Goal: Transaction & Acquisition: Register for event/course

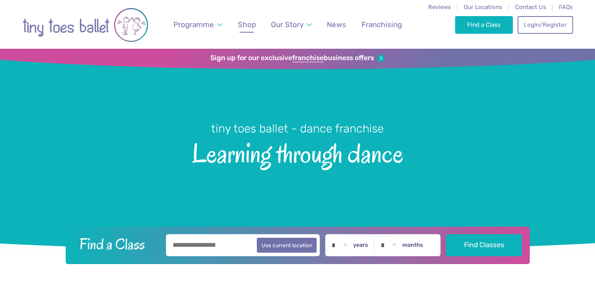
click at [255, 21] on span "Shop" at bounding box center [247, 24] width 18 height 9
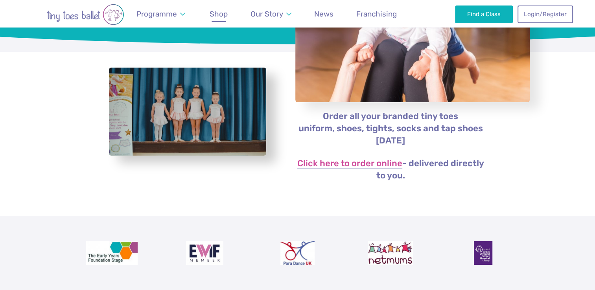
scroll to position [116, 0]
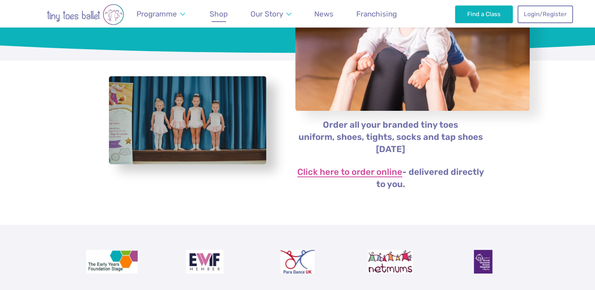
click at [338, 168] on link "Click here to order online" at bounding box center [350, 172] width 105 height 9
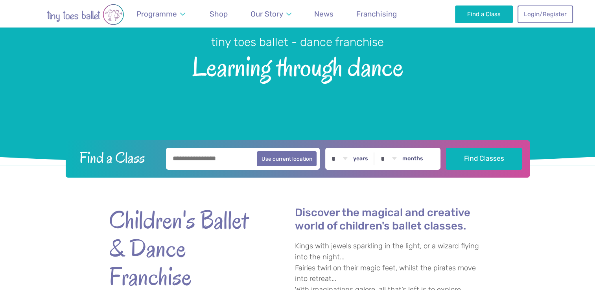
scroll to position [88, 0]
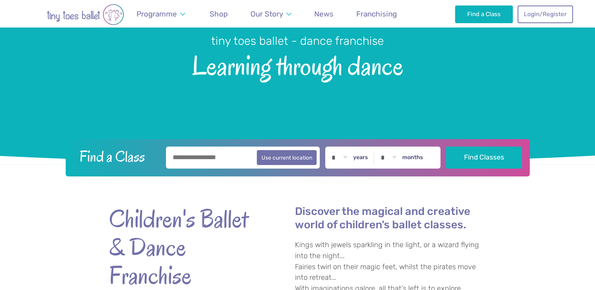
click at [234, 150] on input "text" at bounding box center [243, 158] width 154 height 22
type input "*********"
click at [446, 147] on button "Find Classes" at bounding box center [484, 158] width 76 height 22
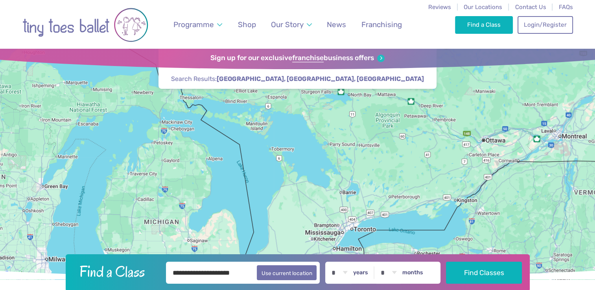
drag, startPoint x: 304, startPoint y: 143, endPoint x: 391, endPoint y: 202, distance: 105.7
click at [391, 202] on div at bounding box center [297, 164] width 595 height 231
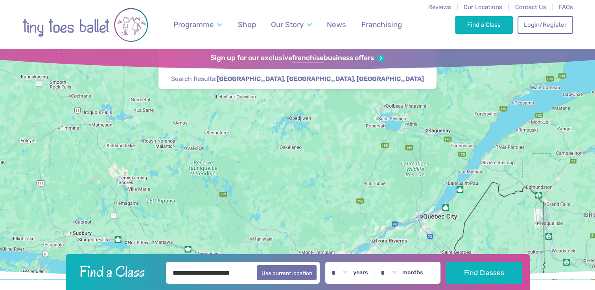
drag, startPoint x: 313, startPoint y: 183, endPoint x: 54, endPoint y: 311, distance: 288.1
drag, startPoint x: 253, startPoint y: 272, endPoint x: 126, endPoint y: 265, distance: 127.7
click at [126, 265] on form "**********" at bounding box center [297, 273] width 454 height 22
type input "*"
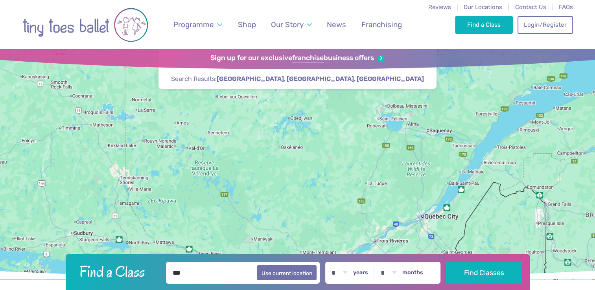
type input "***"
click at [446, 262] on button "Find Classes" at bounding box center [484, 273] width 76 height 22
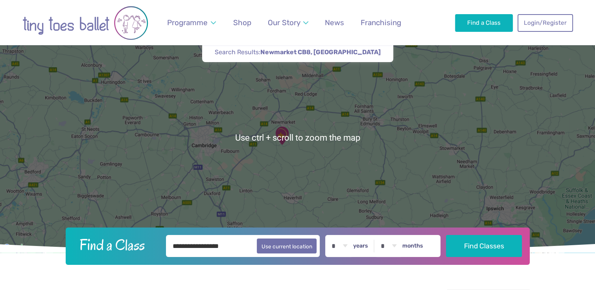
scroll to position [34, 0]
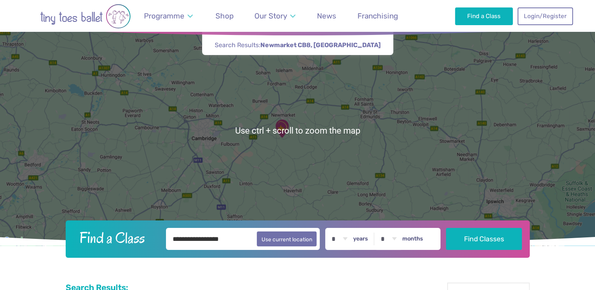
click at [285, 127] on img "Ellesmere Centre Suffolk" at bounding box center [282, 129] width 26 height 26
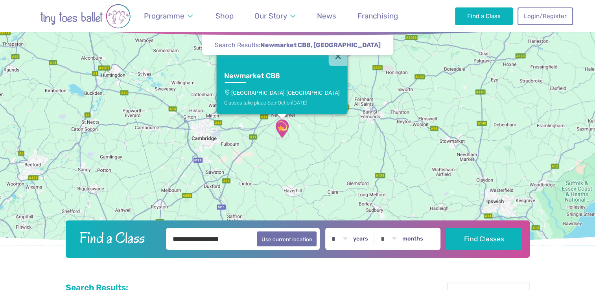
click at [287, 78] on h3 "Newmarket CB8" at bounding box center [274, 76] width 101 height 9
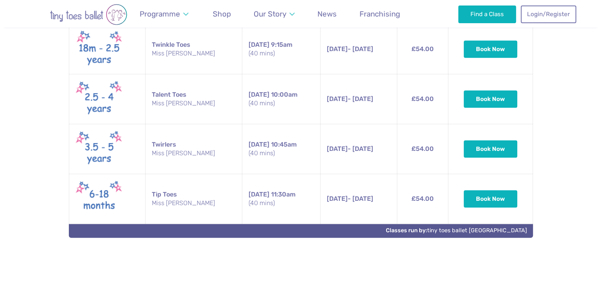
scroll to position [420, 0]
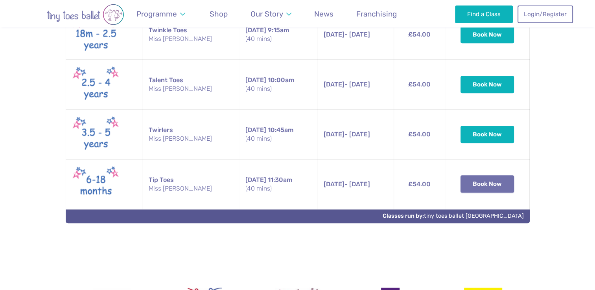
click at [492, 180] on button "Book Now" at bounding box center [488, 184] width 54 height 17
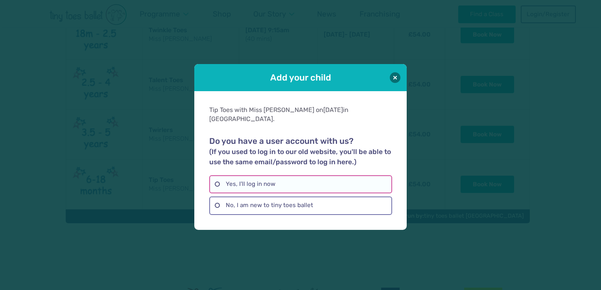
click at [323, 179] on label "Yes, I'll log in now" at bounding box center [300, 185] width 183 height 18
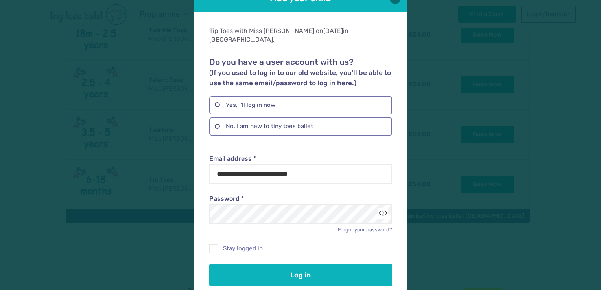
scroll to position [30, 0]
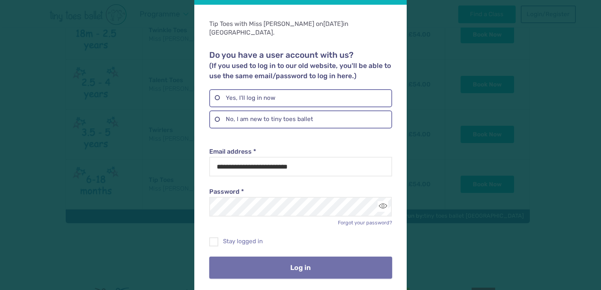
click at [292, 261] on button "Log in" at bounding box center [300, 268] width 183 height 22
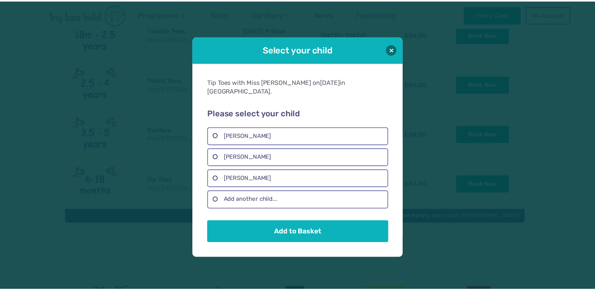
scroll to position [0, 0]
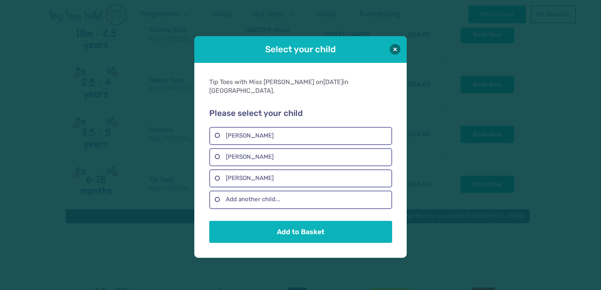
click at [284, 141] on ul "Bob Ellie Mason Kat mason Add another child..." at bounding box center [300, 168] width 183 height 82
click at [272, 172] on label "[PERSON_NAME]" at bounding box center [300, 179] width 183 height 18
click at [283, 222] on button "Add to Basket" at bounding box center [300, 232] width 183 height 22
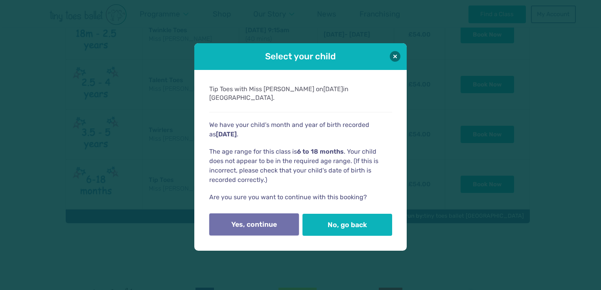
click at [279, 224] on button "Yes, continue" at bounding box center [254, 225] width 90 height 22
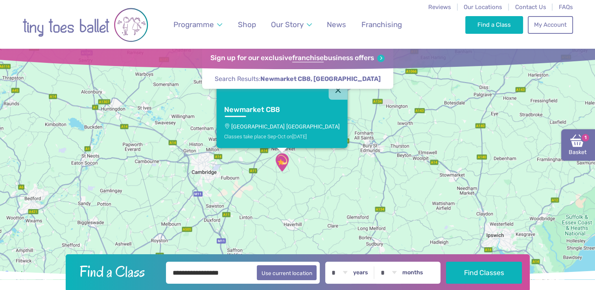
click at [575, 148] on link "Basket 1" at bounding box center [579, 144] width 34 height 31
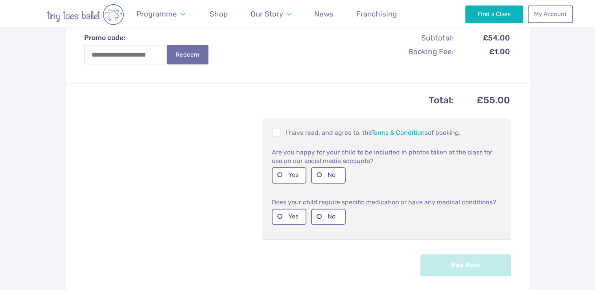
scroll to position [283, 0]
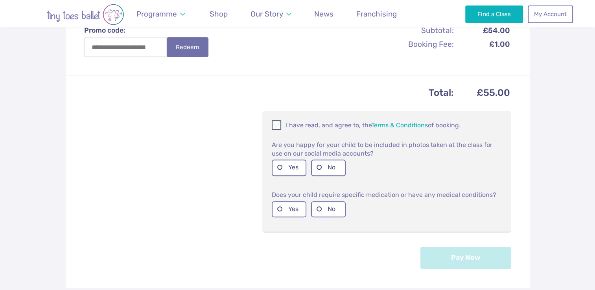
click at [278, 123] on span at bounding box center [277, 126] width 9 height 7
click at [332, 166] on label "No" at bounding box center [328, 168] width 35 height 16
click at [337, 209] on label "No" at bounding box center [328, 210] width 35 height 16
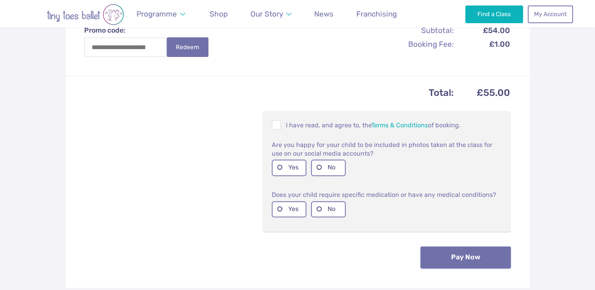
click at [445, 261] on button "Pay Now" at bounding box center [466, 258] width 91 height 22
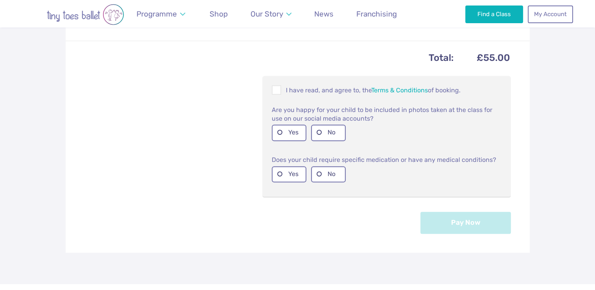
scroll to position [319, 0]
click at [440, 209] on div "Total: £55.00 I have read, and agree to, the Terms & Conditions of booking. Are…" at bounding box center [298, 146] width 464 height 212
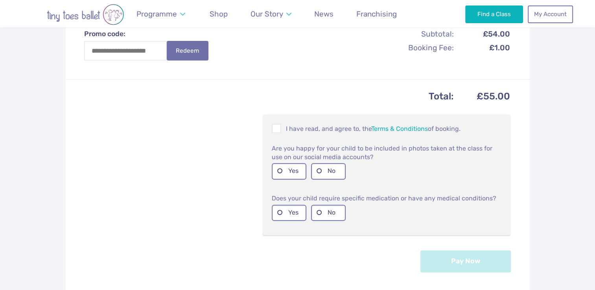
scroll to position [281, 0]
click at [296, 168] on label "Yes" at bounding box center [289, 171] width 35 height 16
drag, startPoint x: 296, startPoint y: 168, endPoint x: 282, endPoint y: 171, distance: 14.5
click at [282, 171] on label "Yes" at bounding box center [289, 171] width 35 height 16
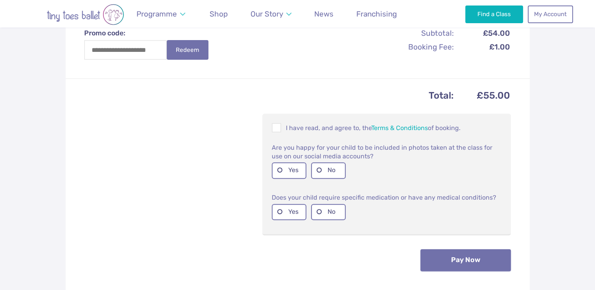
click at [432, 255] on button "Pay Now" at bounding box center [466, 261] width 91 height 22
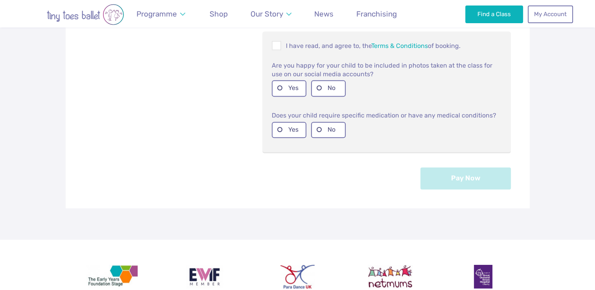
scroll to position [363, 0]
click at [298, 131] on label "Yes" at bounding box center [289, 130] width 35 height 16
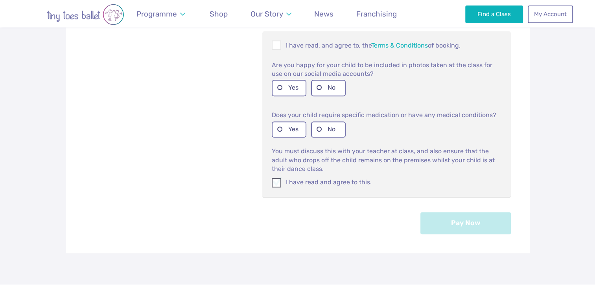
click at [276, 181] on span at bounding box center [277, 184] width 9 height 7
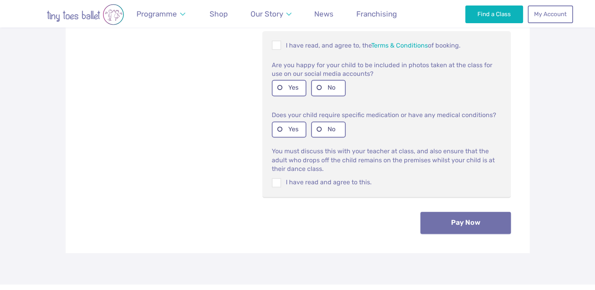
click at [436, 216] on button "Pay Now" at bounding box center [466, 223] width 91 height 22
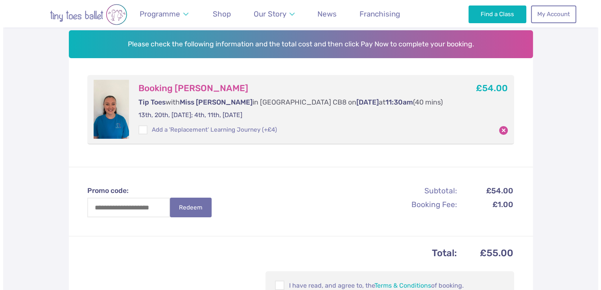
scroll to position [124, 0]
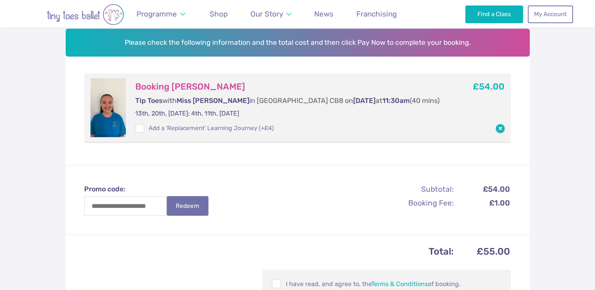
click at [497, 127] on button "button" at bounding box center [500, 128] width 9 height 9
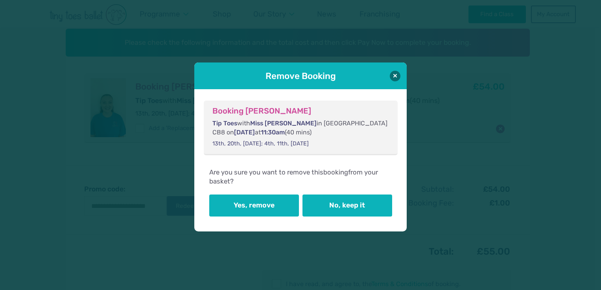
click at [288, 200] on button "Yes, remove" at bounding box center [254, 206] width 90 height 22
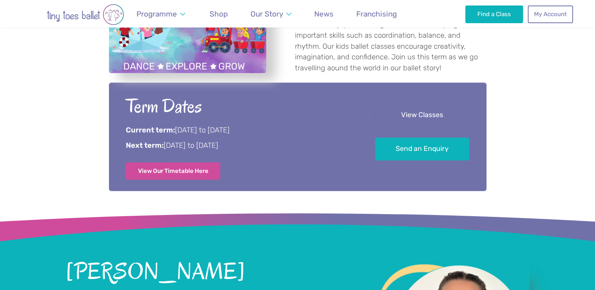
click at [420, 115] on link "View Classes" at bounding box center [422, 115] width 94 height 23
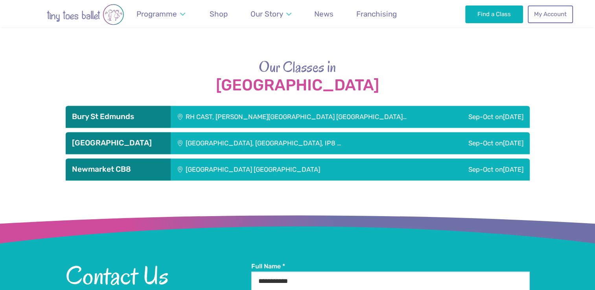
scroll to position [987, 0]
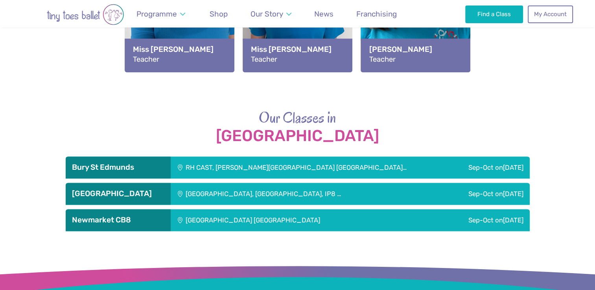
click at [192, 216] on div "[GEOGRAPHIC_DATA] [GEOGRAPHIC_DATA]" at bounding box center [296, 220] width 251 height 22
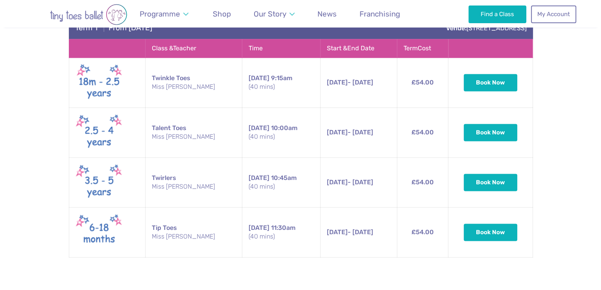
scroll to position [1216, 0]
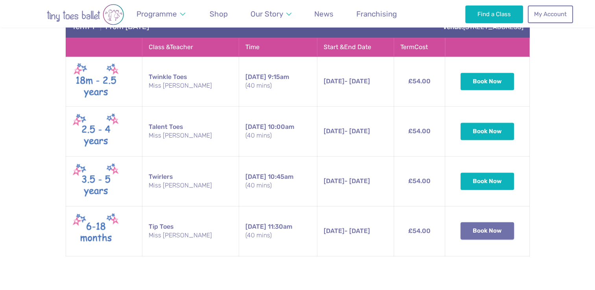
click at [472, 228] on button "Book Now" at bounding box center [488, 230] width 54 height 17
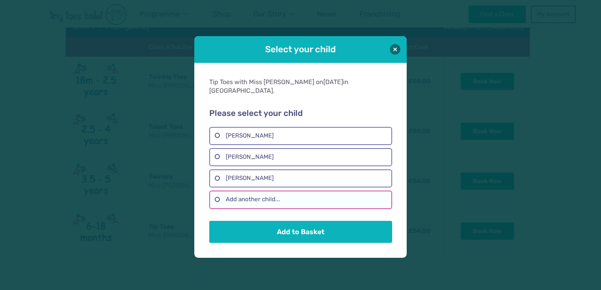
click at [325, 193] on label "Add another child..." at bounding box center [300, 200] width 183 height 18
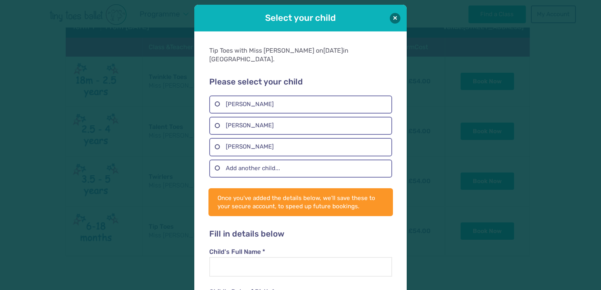
scroll to position [0, 0]
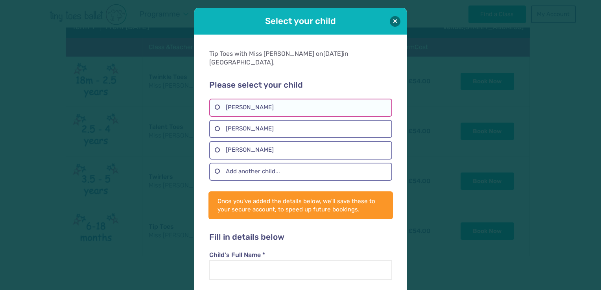
click at [287, 102] on label "[PERSON_NAME]" at bounding box center [300, 108] width 183 height 18
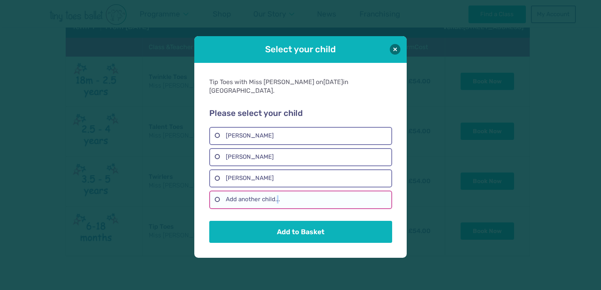
click at [277, 197] on label "Add another child..." at bounding box center [300, 200] width 183 height 18
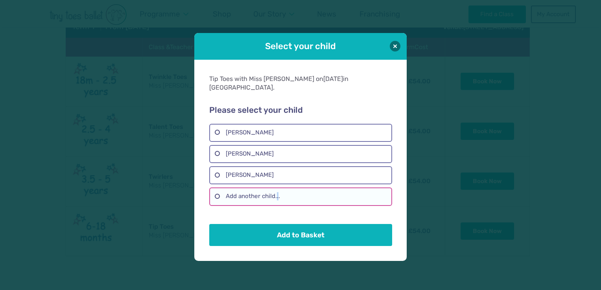
click at [277, 206] on div "Once you've added the details below, we'll save these to your secure account, t…" at bounding box center [300, 209] width 183 height 6
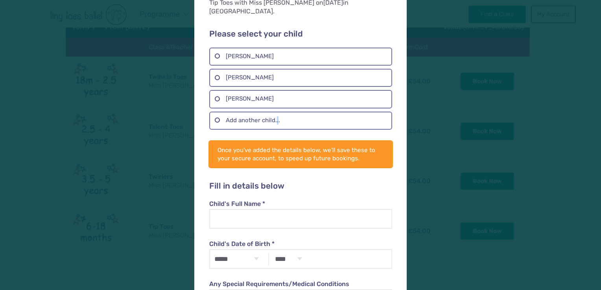
scroll to position [52, 0]
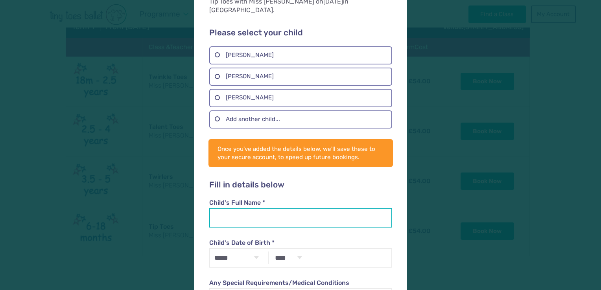
click at [274, 208] on input "Child's Full Name *" at bounding box center [300, 218] width 183 height 20
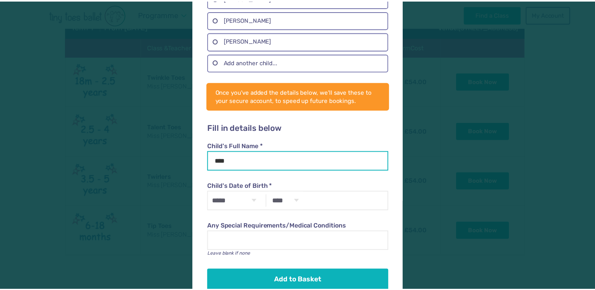
scroll to position [120, 0]
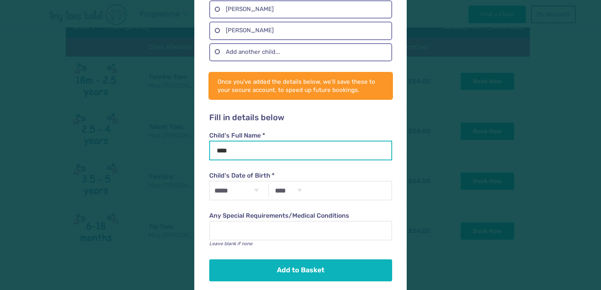
type input "****"
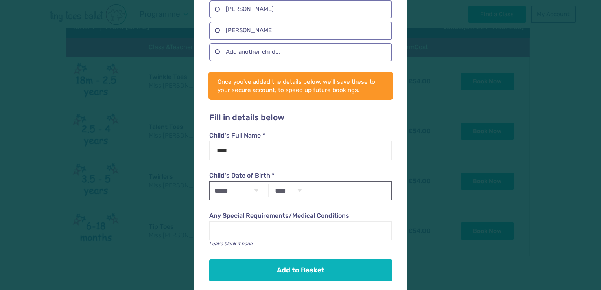
click at [242, 185] on select "***** ******* ******** ***** ***** *** **** **** ****** ********* ******* *****…" at bounding box center [236, 191] width 53 height 18
select select "*"
click at [210, 182] on select "***** ******* ******** ***** ***** *** **** **** ****** ********* ******* *****…" at bounding box center [236, 191] width 53 height 18
click at [298, 187] on select "**** **** **** **** **** **** **** **** **** **** **** **** **** **** **** ****…" at bounding box center [288, 191] width 35 height 18
select select "****"
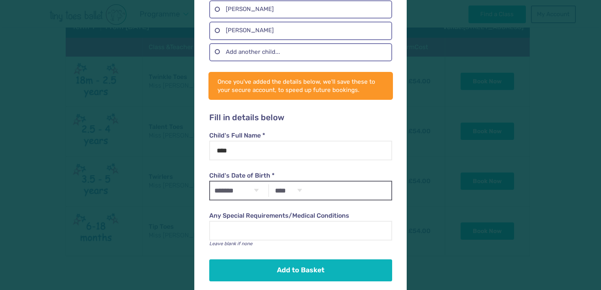
click at [271, 182] on select "**** **** **** **** **** **** **** **** **** **** **** **** **** **** **** ****…" at bounding box center [288, 191] width 35 height 18
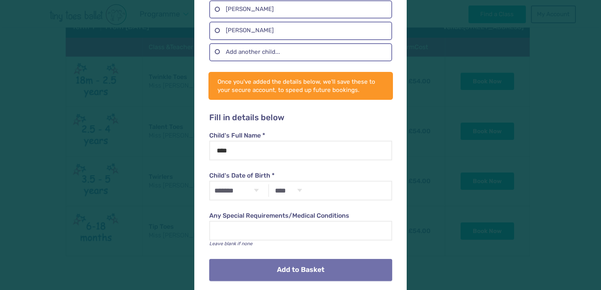
click at [348, 262] on button "Add to Basket" at bounding box center [300, 270] width 183 height 22
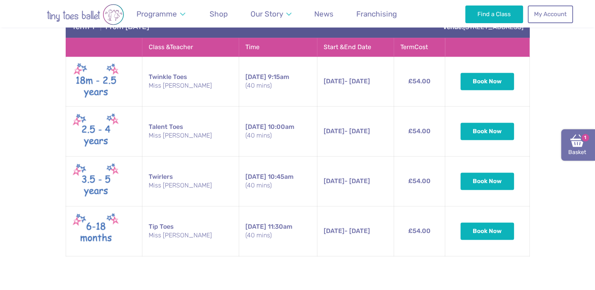
click at [584, 145] on img at bounding box center [578, 141] width 14 height 14
click at [571, 154] on link "Basket 1" at bounding box center [579, 144] width 34 height 31
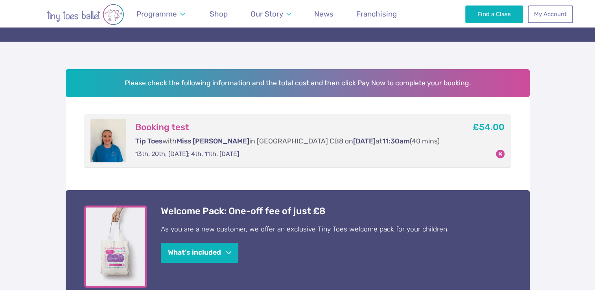
scroll to position [82, 0]
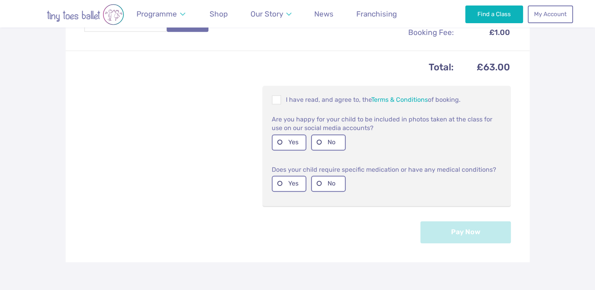
scroll to position [412, 0]
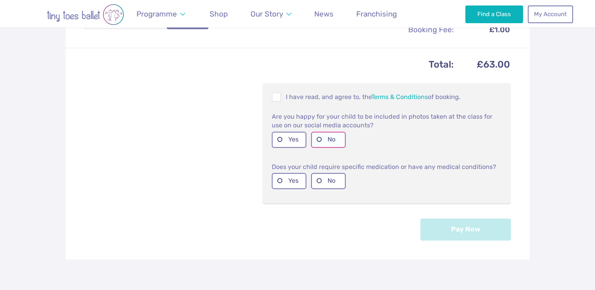
click at [338, 144] on label "No" at bounding box center [328, 140] width 35 height 16
click at [277, 97] on span at bounding box center [277, 98] width 9 height 7
click at [328, 181] on label "No" at bounding box center [328, 181] width 35 height 16
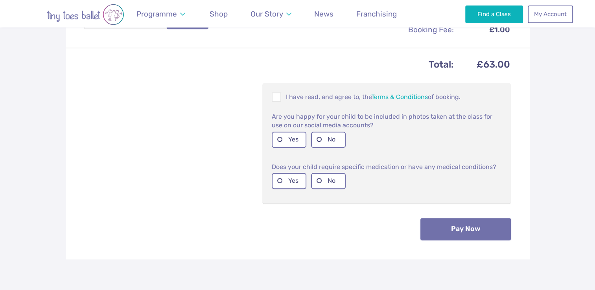
click at [442, 222] on button "Pay Now" at bounding box center [466, 229] width 91 height 22
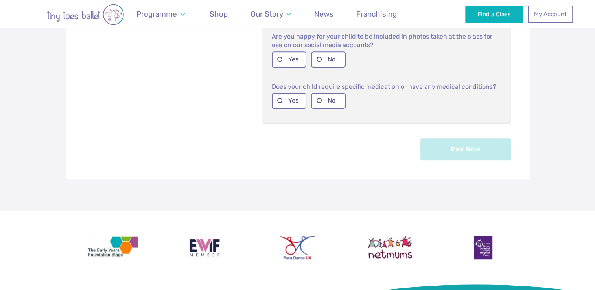
scroll to position [517, 0]
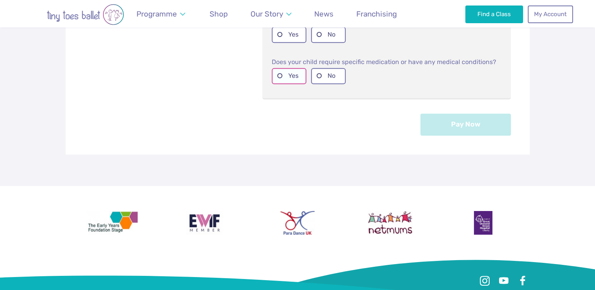
click at [300, 72] on label "Yes" at bounding box center [289, 76] width 35 height 16
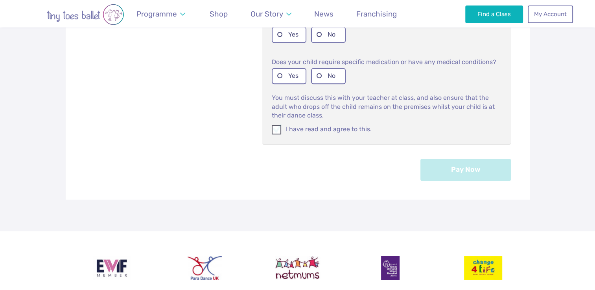
click at [284, 126] on label "I have read and agree to this." at bounding box center [387, 129] width 230 height 9
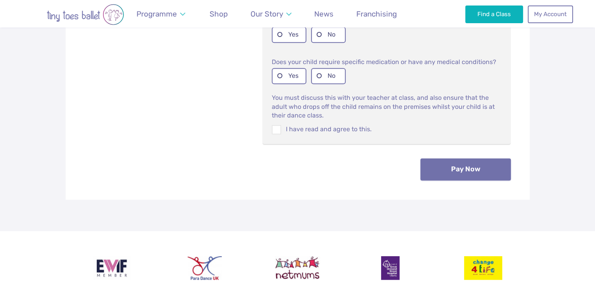
click at [459, 171] on button "Pay Now" at bounding box center [466, 170] width 91 height 22
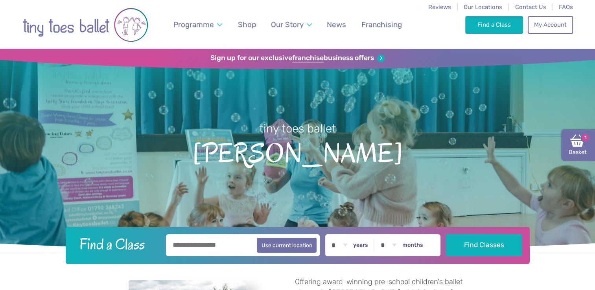
click at [575, 137] on img at bounding box center [578, 141] width 14 height 14
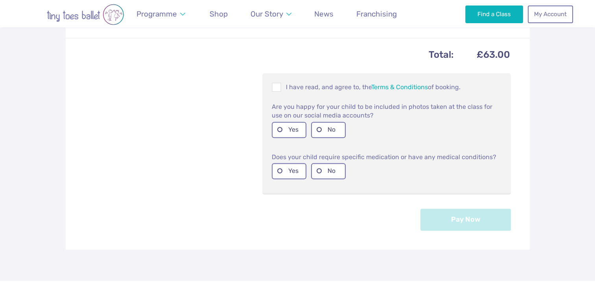
scroll to position [431, 0]
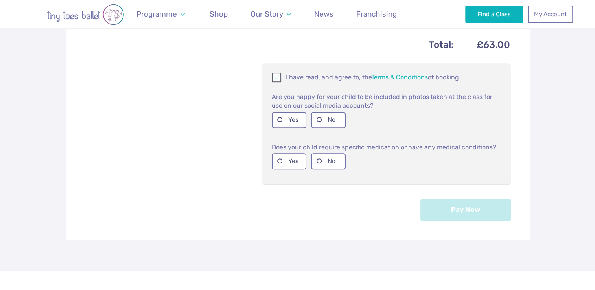
click at [277, 80] on span at bounding box center [277, 78] width 9 height 7
click at [333, 112] on label "No" at bounding box center [328, 120] width 35 height 16
click at [336, 153] on label "No" at bounding box center [328, 161] width 35 height 16
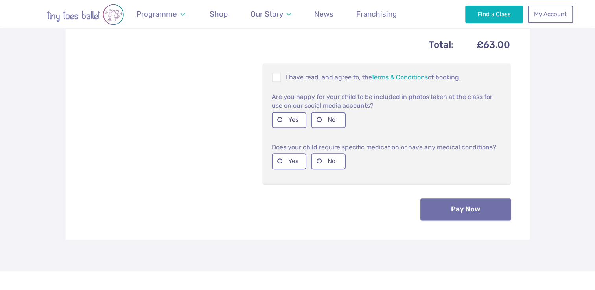
click at [425, 202] on button "Pay Now" at bounding box center [466, 210] width 91 height 22
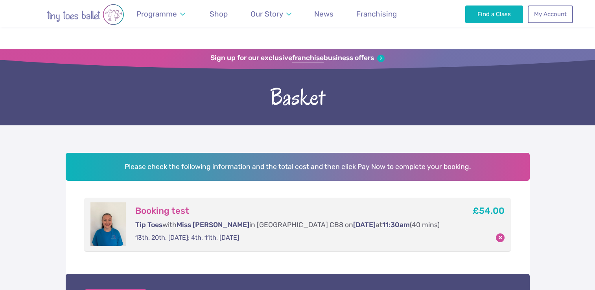
scroll to position [431, 0]
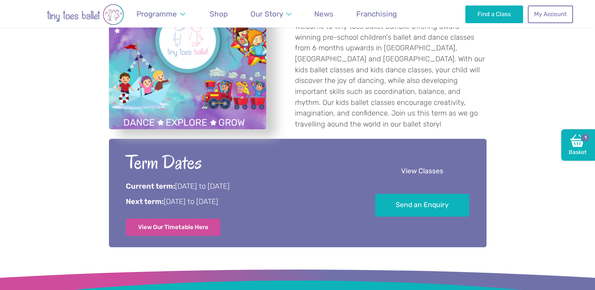
click at [396, 171] on link "View Classes" at bounding box center [422, 171] width 94 height 23
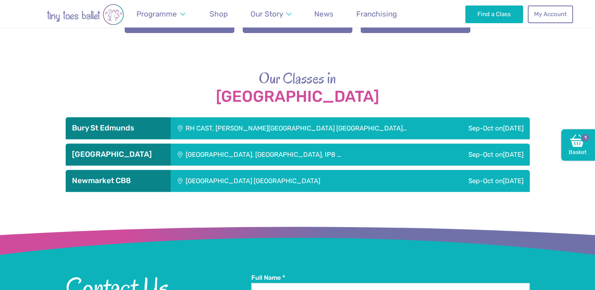
scroll to position [1022, 0]
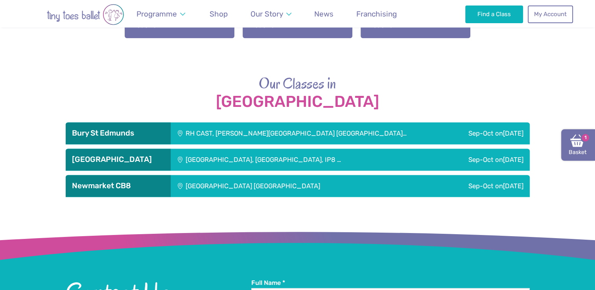
click at [396, 136] on img at bounding box center [578, 141] width 14 height 14
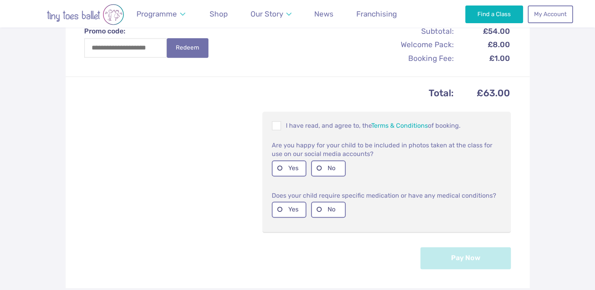
scroll to position [395, 0]
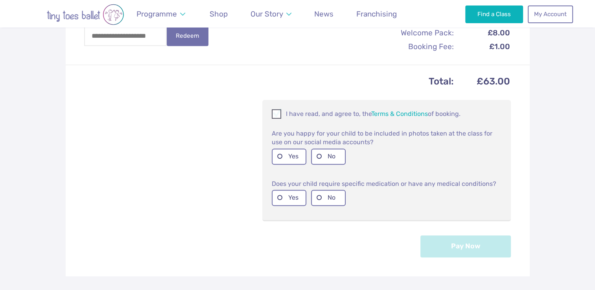
click at [275, 113] on span at bounding box center [277, 115] width 9 height 7
click at [290, 152] on label "Yes" at bounding box center [289, 157] width 35 height 16
click at [328, 191] on label "No" at bounding box center [328, 198] width 35 height 16
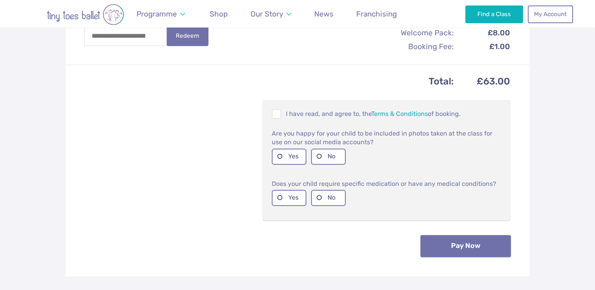
click at [435, 243] on button "Pay Now" at bounding box center [466, 246] width 91 height 22
